Goal: Information Seeking & Learning: Find specific fact

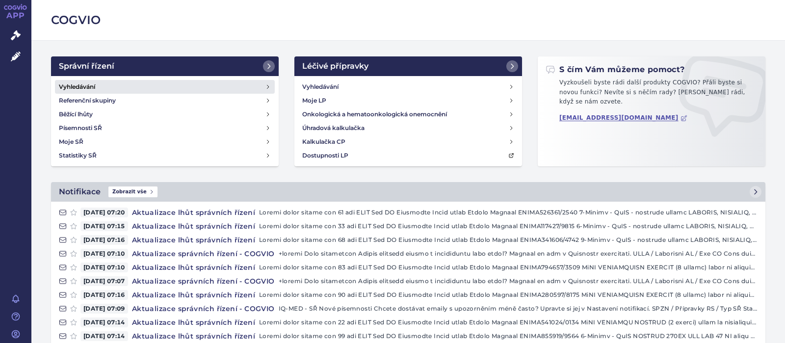
click at [76, 87] on h4 "Vyhledávání" at bounding box center [77, 87] width 36 height 10
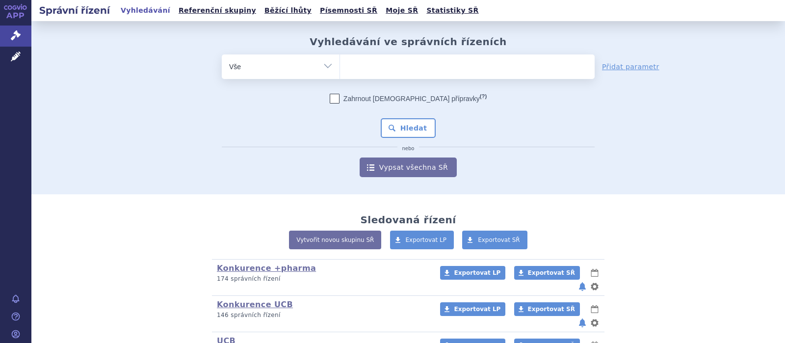
click at [365, 67] on ul at bounding box center [467, 64] width 255 height 21
click at [340, 67] on select at bounding box center [339, 66] width 0 height 25
type input "c"
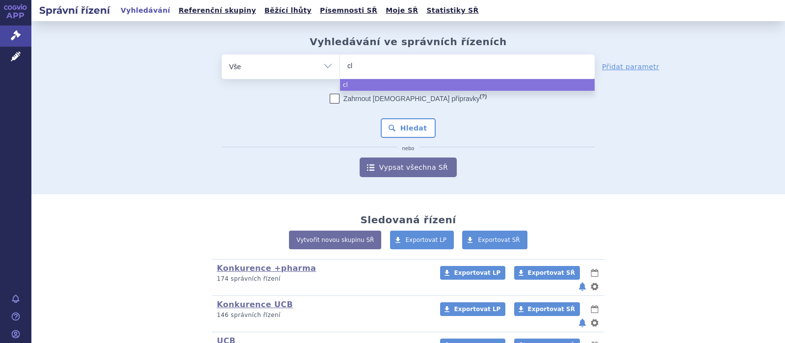
type input "clo"
type input "cloz"
type input "clozap"
type input "clozapi"
type input "clozapin"
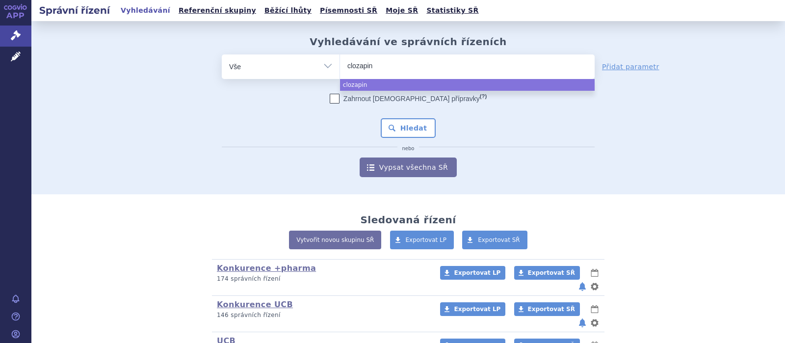
select select "clozapin"
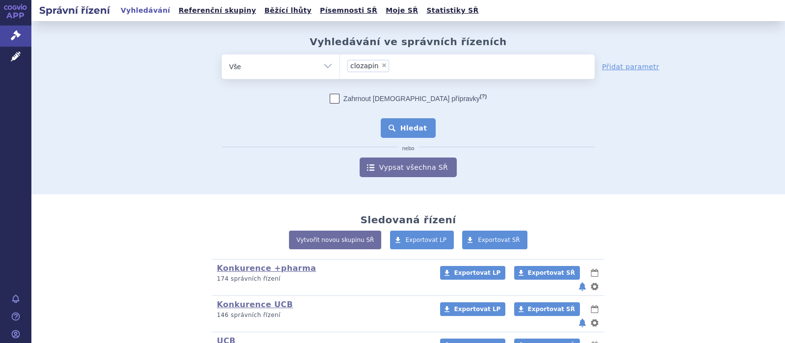
click at [391, 127] on button "Hledat" at bounding box center [408, 128] width 55 height 20
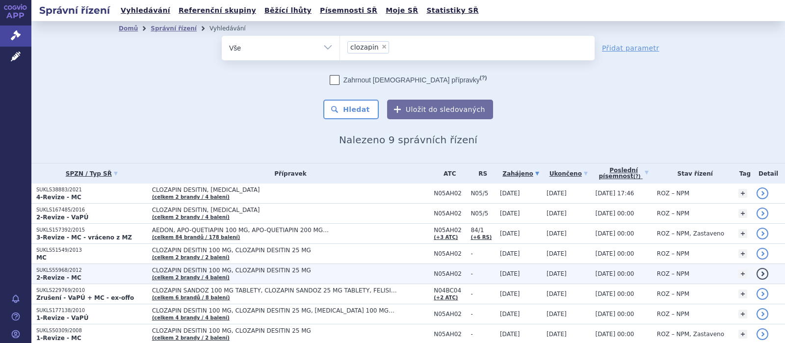
scroll to position [60, 0]
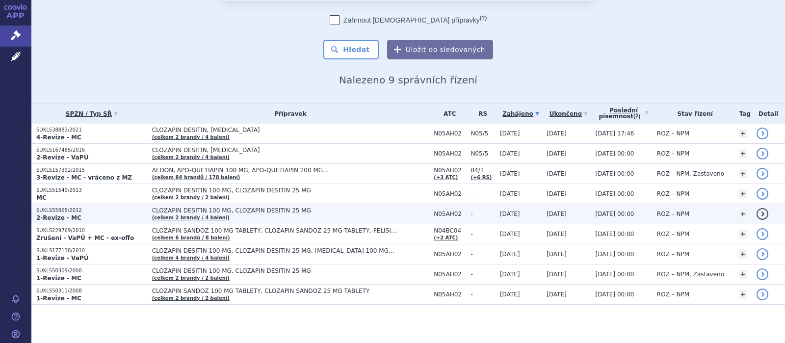
click at [169, 210] on span "CLOZAPIN DESITIN 100 MG, CLOZAPIN DESITIN 25 MG" at bounding box center [274, 210] width 245 height 7
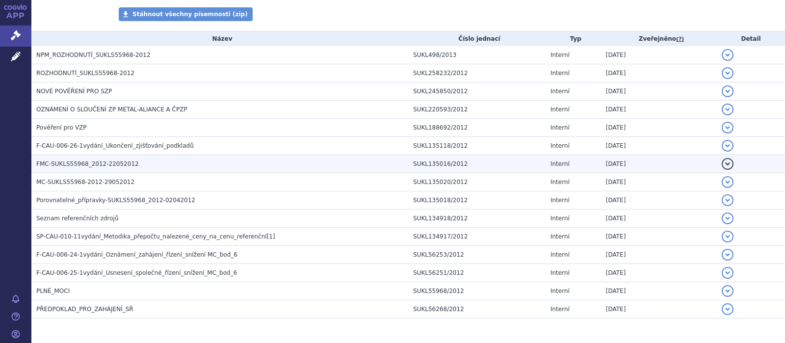
scroll to position [191, 0]
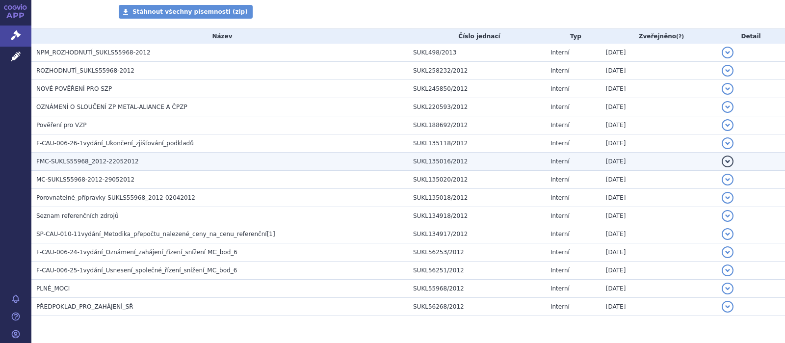
click at [97, 160] on span "FMC-SUKLS55968_2012-22052012" at bounding box center [87, 161] width 103 height 7
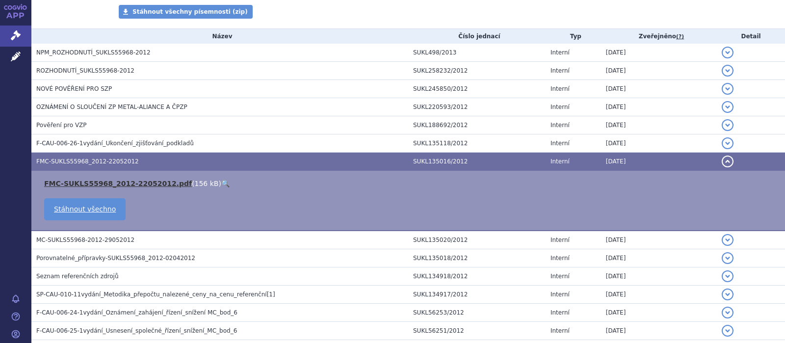
click at [94, 184] on link "FMC-SUKLS55968_2012-22052012.pdf" at bounding box center [118, 184] width 148 height 8
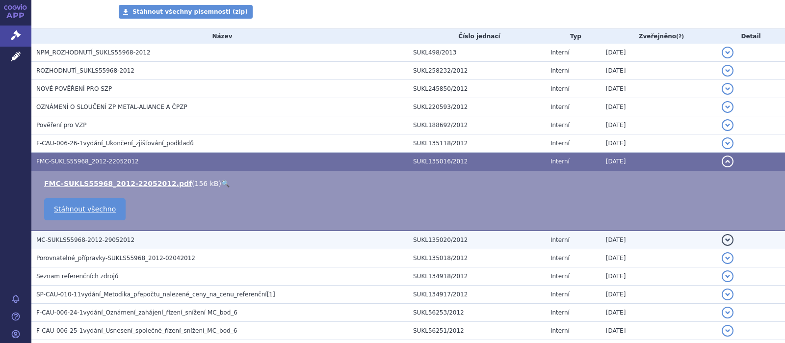
click at [90, 239] on span "MC-SUKLS55968-2012-29052012" at bounding box center [85, 239] width 98 height 7
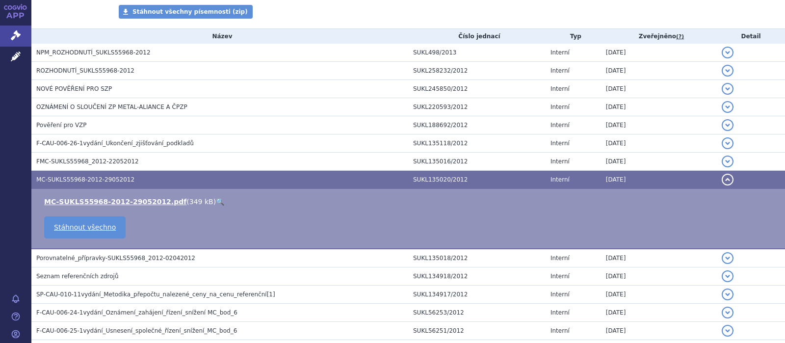
click at [95, 197] on li "MC-SUKLS55968-2012-29052012.pdf ( 349 kB ) 🔍" at bounding box center [409, 202] width 731 height 10
click at [96, 202] on link "MC-SUKLS55968-2012-29052012.pdf" at bounding box center [115, 202] width 142 height 8
